Goal: Information Seeking & Learning: Check status

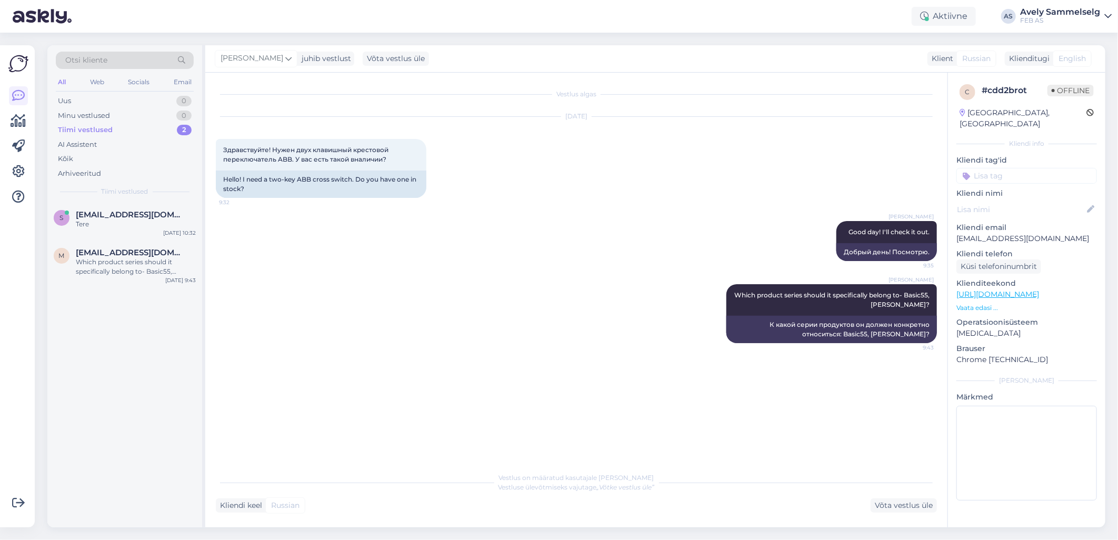
click at [139, 123] on div "Tiimi vestlused 2" at bounding box center [125, 130] width 138 height 15
click at [133, 226] on div "Tere!" at bounding box center [136, 223] width 120 height 9
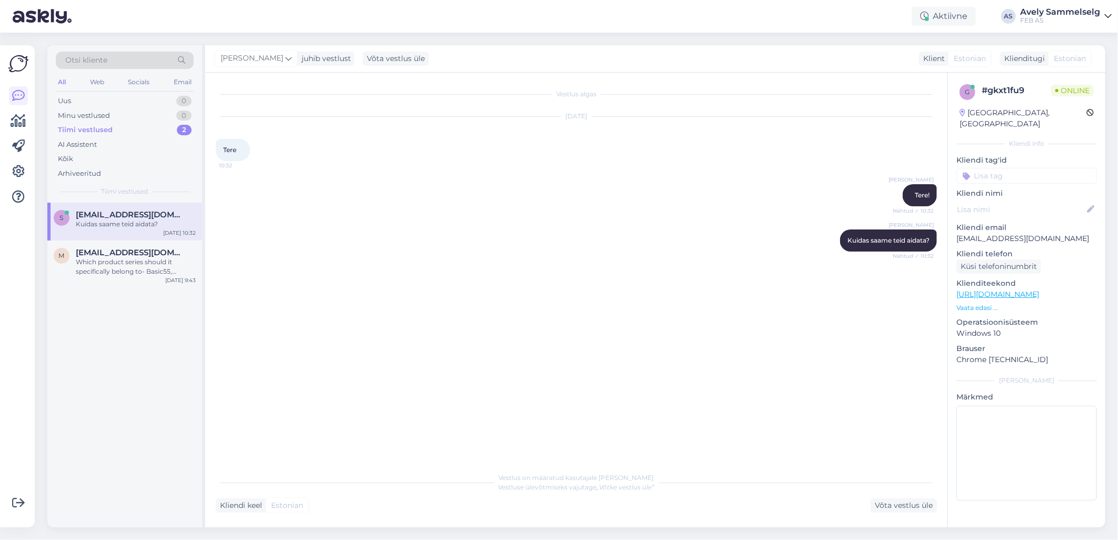
click at [961, 303] on p "Vaata edasi ..." at bounding box center [1026, 307] width 140 height 9
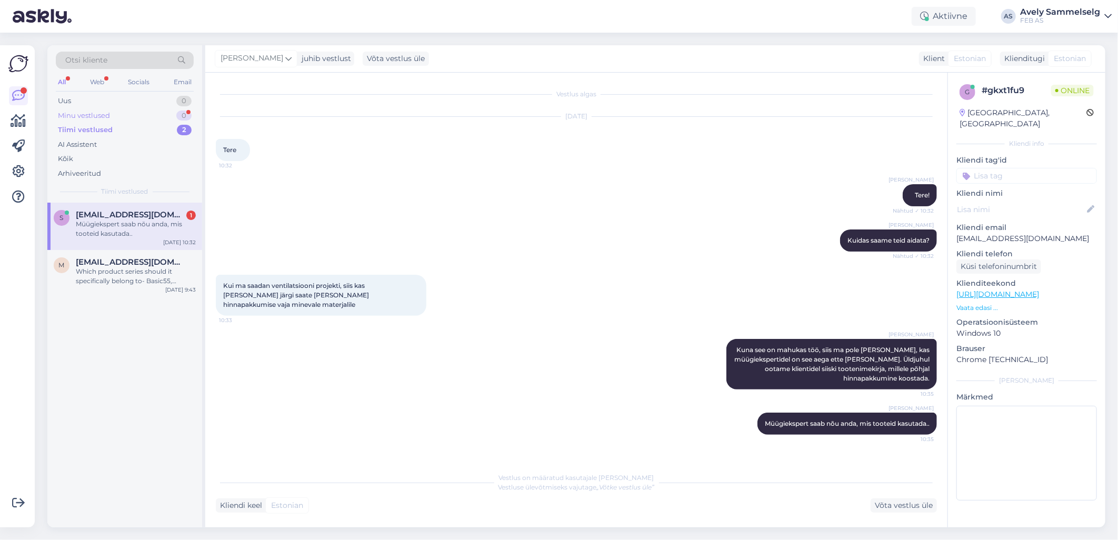
click at [101, 117] on div "Minu vestlused" at bounding box center [84, 116] width 52 height 11
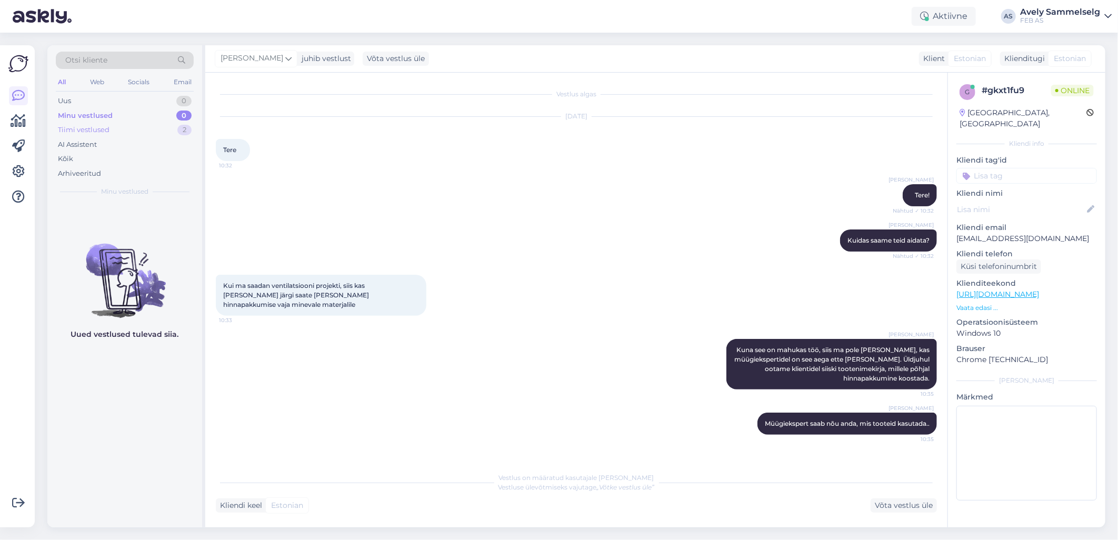
click at [104, 128] on div "Tiimi vestlused" at bounding box center [84, 130] width 52 height 11
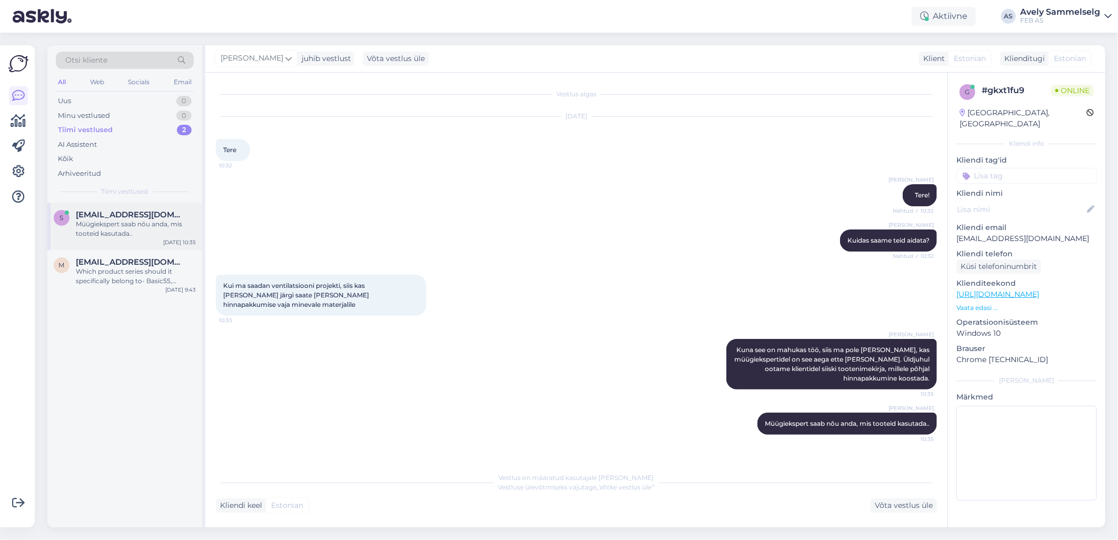
click at [122, 229] on div "Müügiekspert saab nõu anda, mis tooteid kasutada.." at bounding box center [136, 228] width 120 height 19
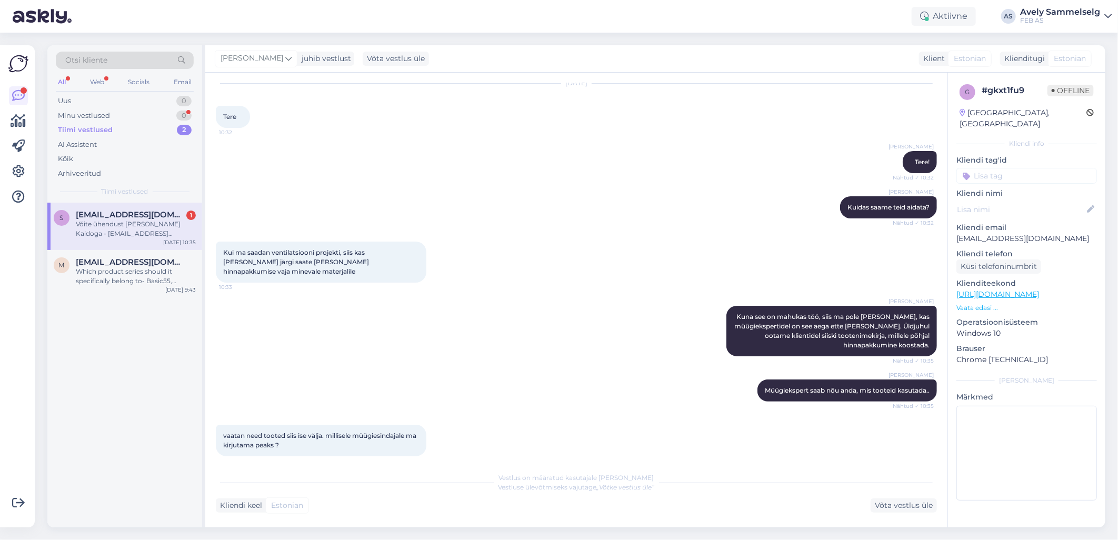
scroll to position [79, 0]
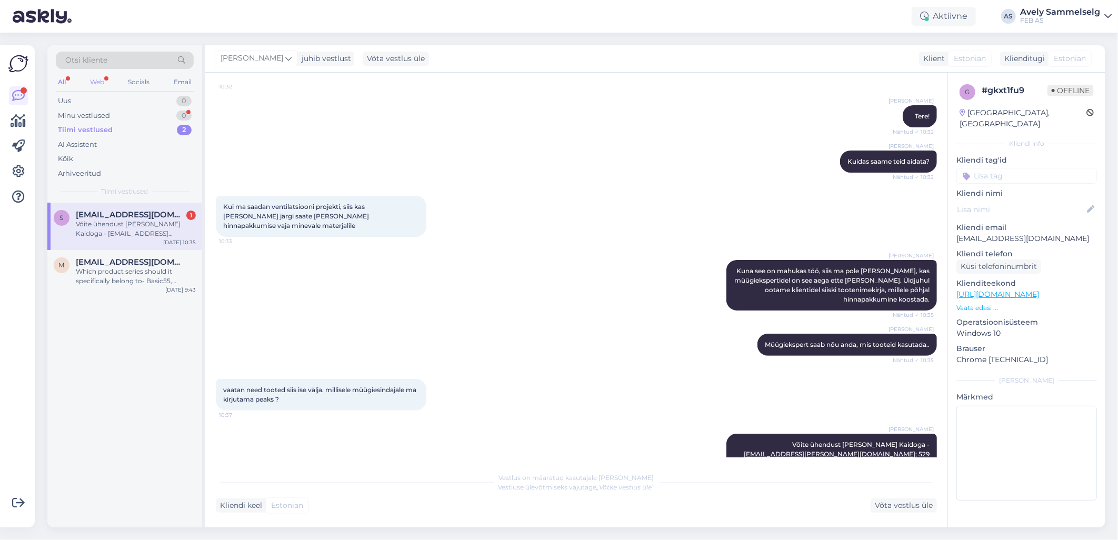
click at [101, 81] on div "Web" at bounding box center [97, 82] width 18 height 14
click at [62, 81] on div "All" at bounding box center [62, 82] width 12 height 14
click at [19, 127] on icon at bounding box center [18, 121] width 15 height 13
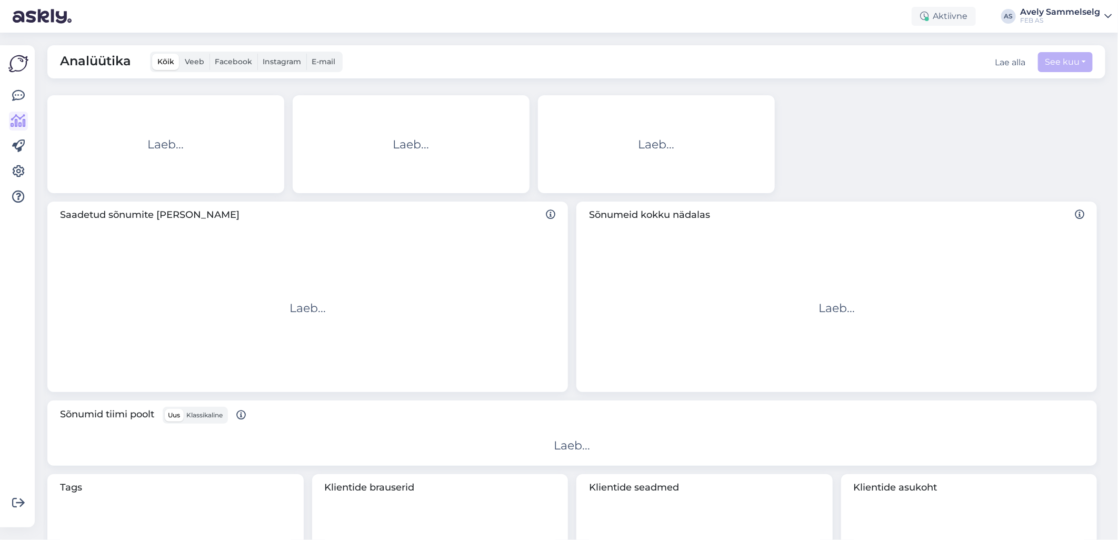
click at [1046, 61] on button "See kuu" at bounding box center [1065, 62] width 55 height 20
select select "8"
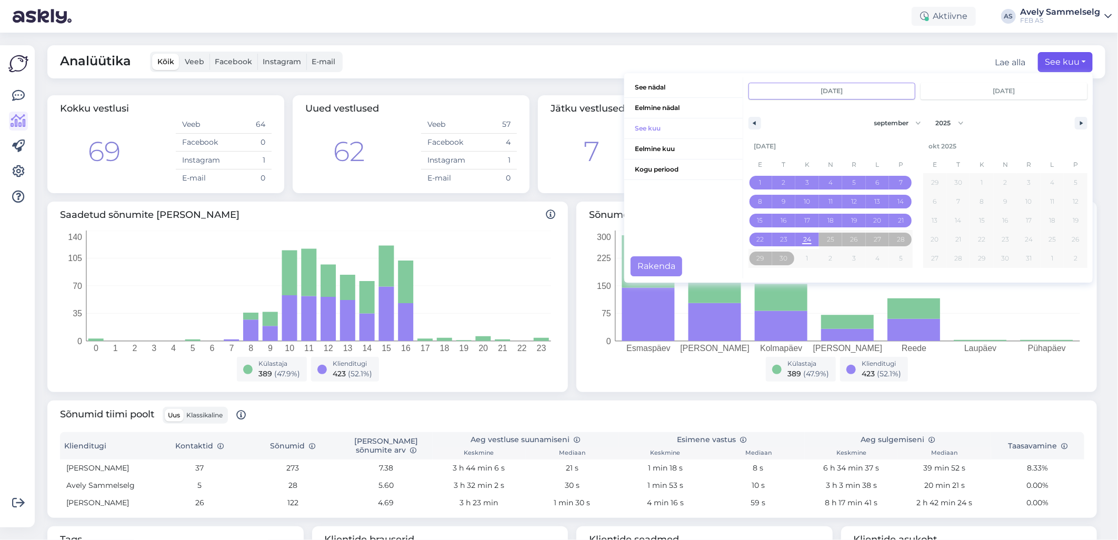
click at [806, 27] on div "Aktiivne AS Avely Sammelselg FEB AS" at bounding box center [559, 16] width 1118 height 33
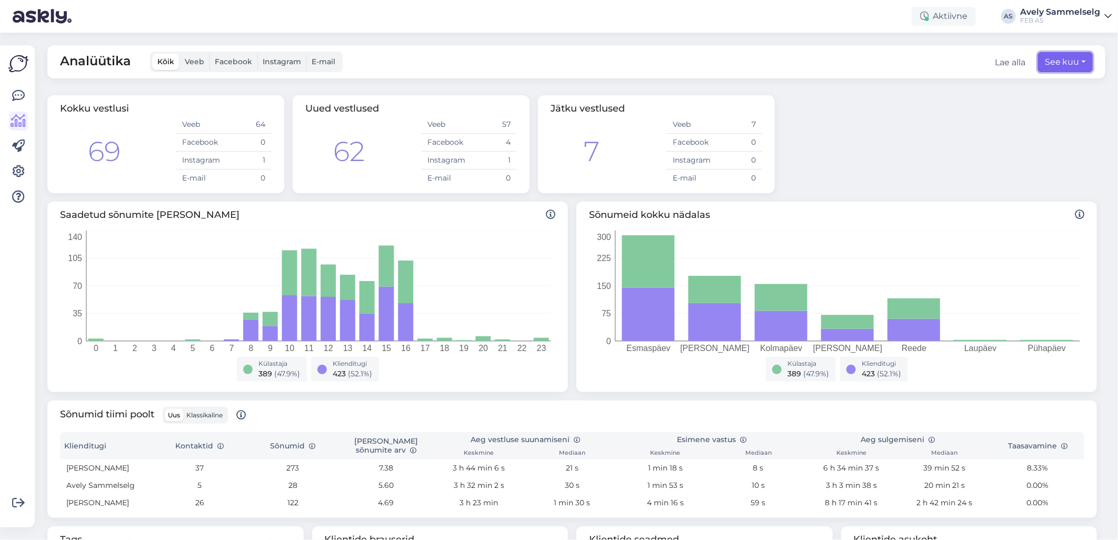
click at [1065, 65] on button "See kuu" at bounding box center [1065, 62] width 55 height 20
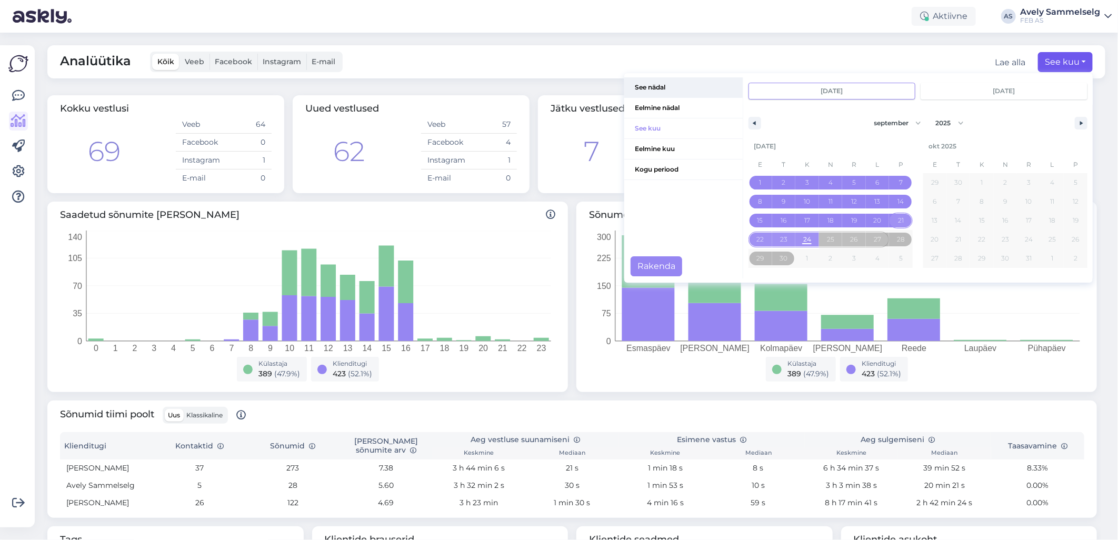
click at [654, 89] on span "See nädal" at bounding box center [683, 87] width 118 height 20
